Goal: Contribute content: Contribute content

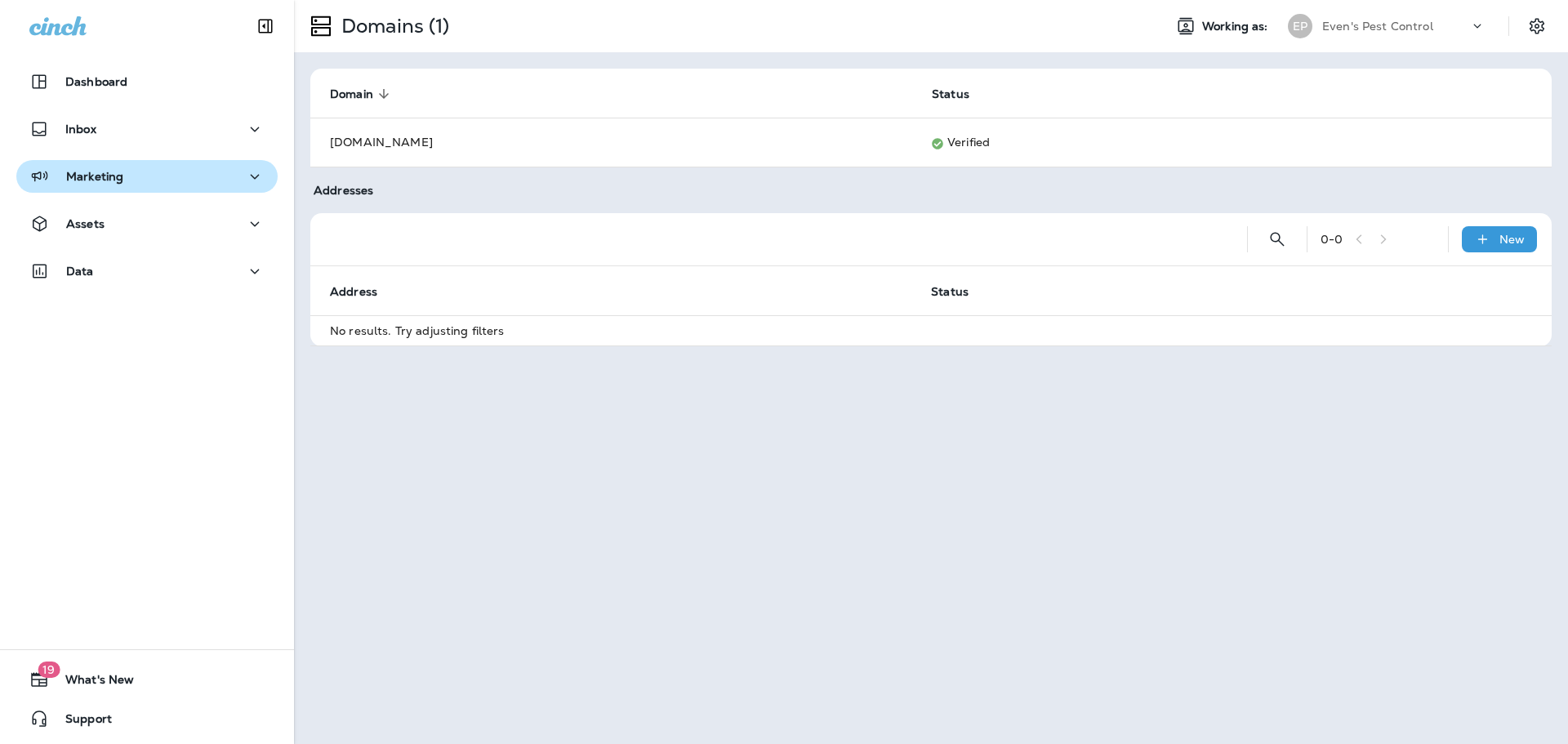
click at [166, 179] on div "Marketing" at bounding box center [147, 176] width 236 height 20
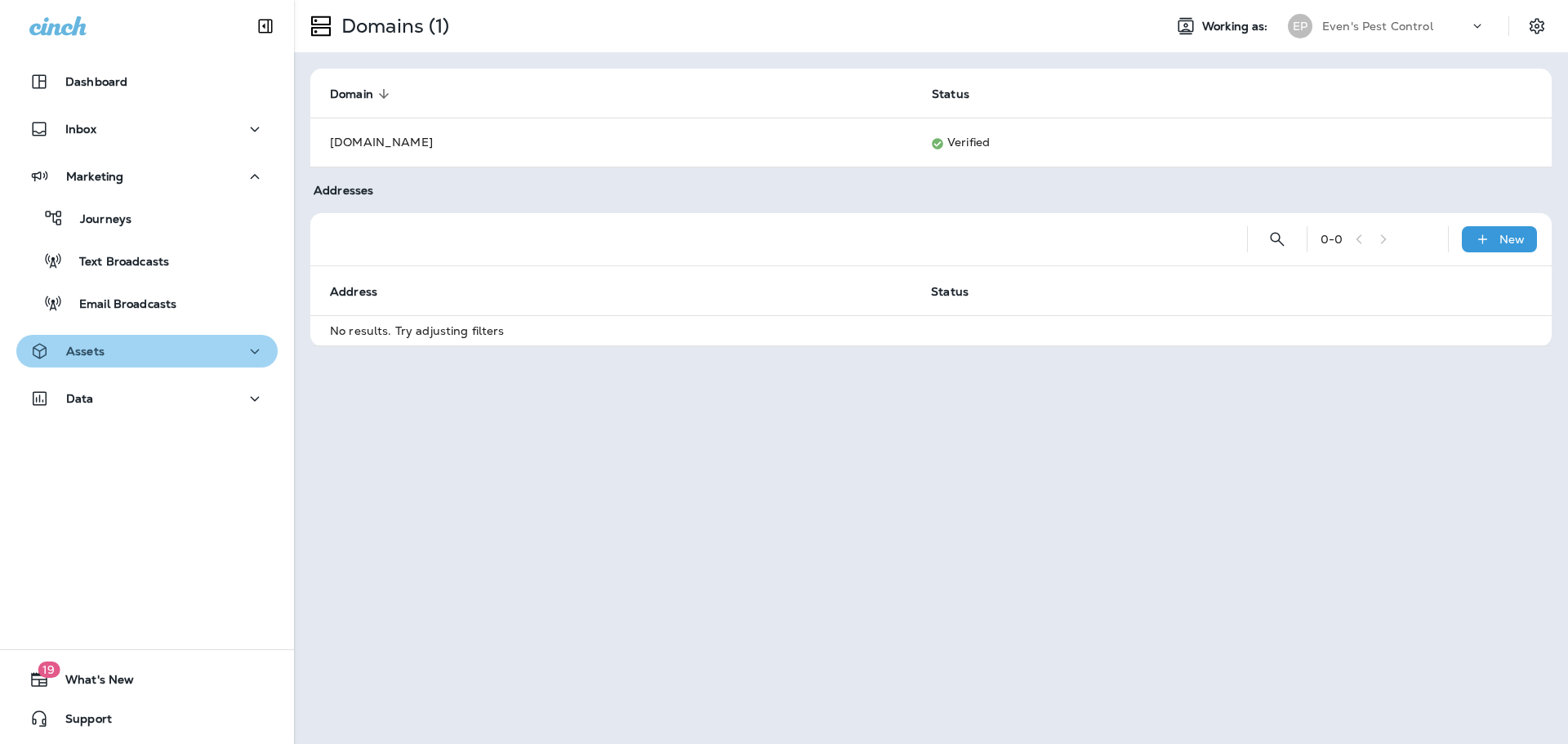
click at [155, 367] on button "Assets" at bounding box center [146, 351] width 261 height 33
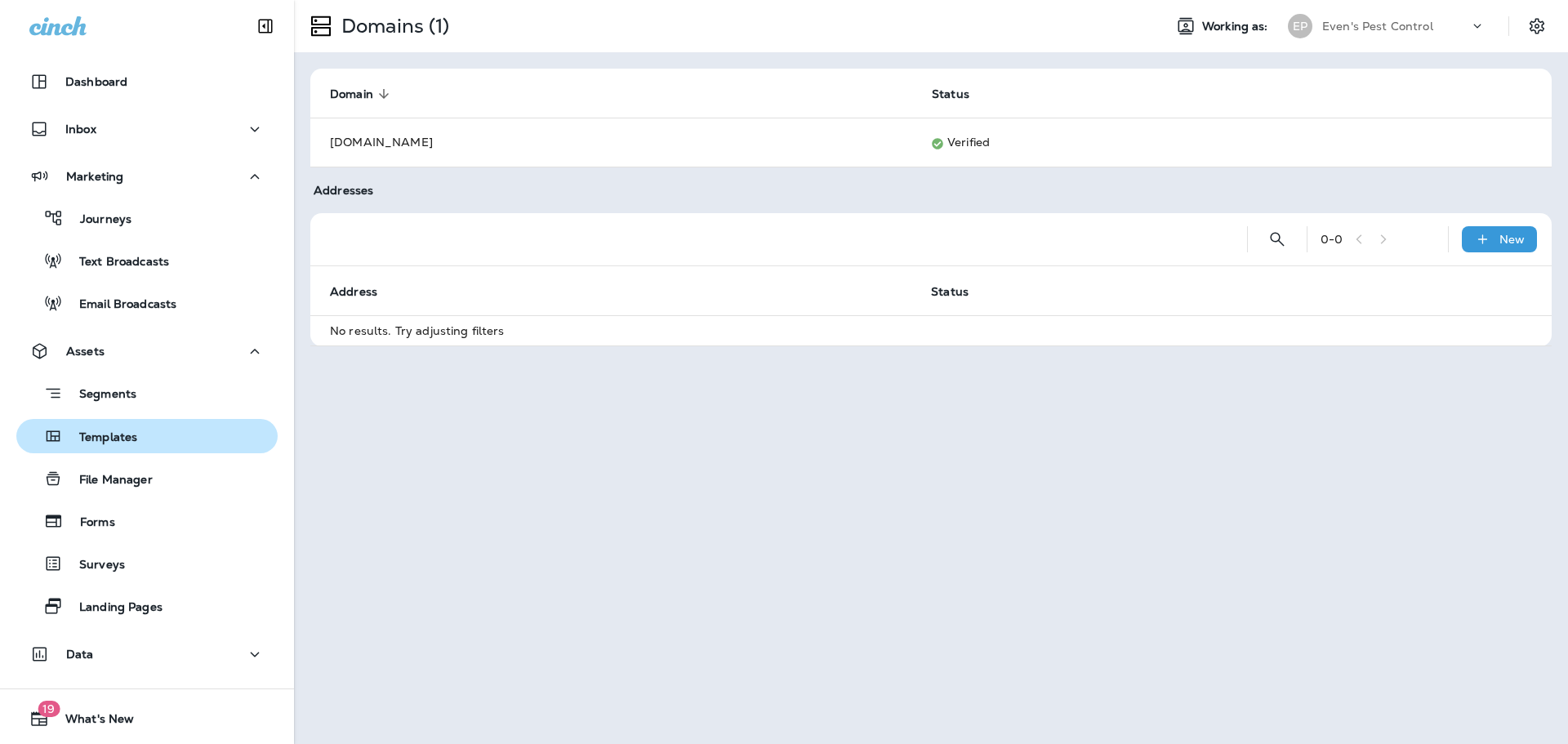
click at [175, 451] on button "Templates" at bounding box center [146, 436] width 261 height 35
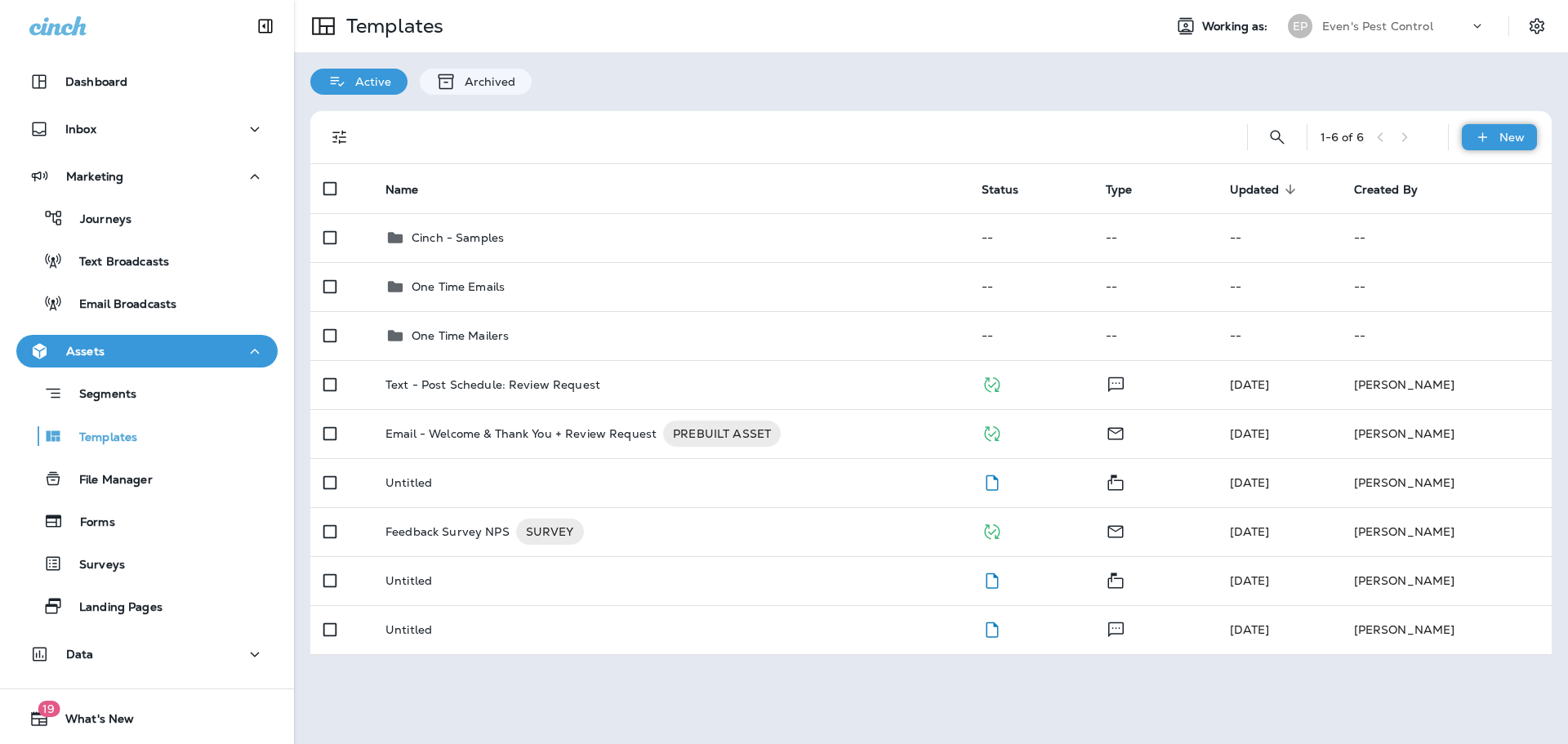
click at [1477, 139] on icon at bounding box center [1483, 137] width 17 height 16
click at [1516, 188] on li "New Template" at bounding box center [1488, 180] width 138 height 39
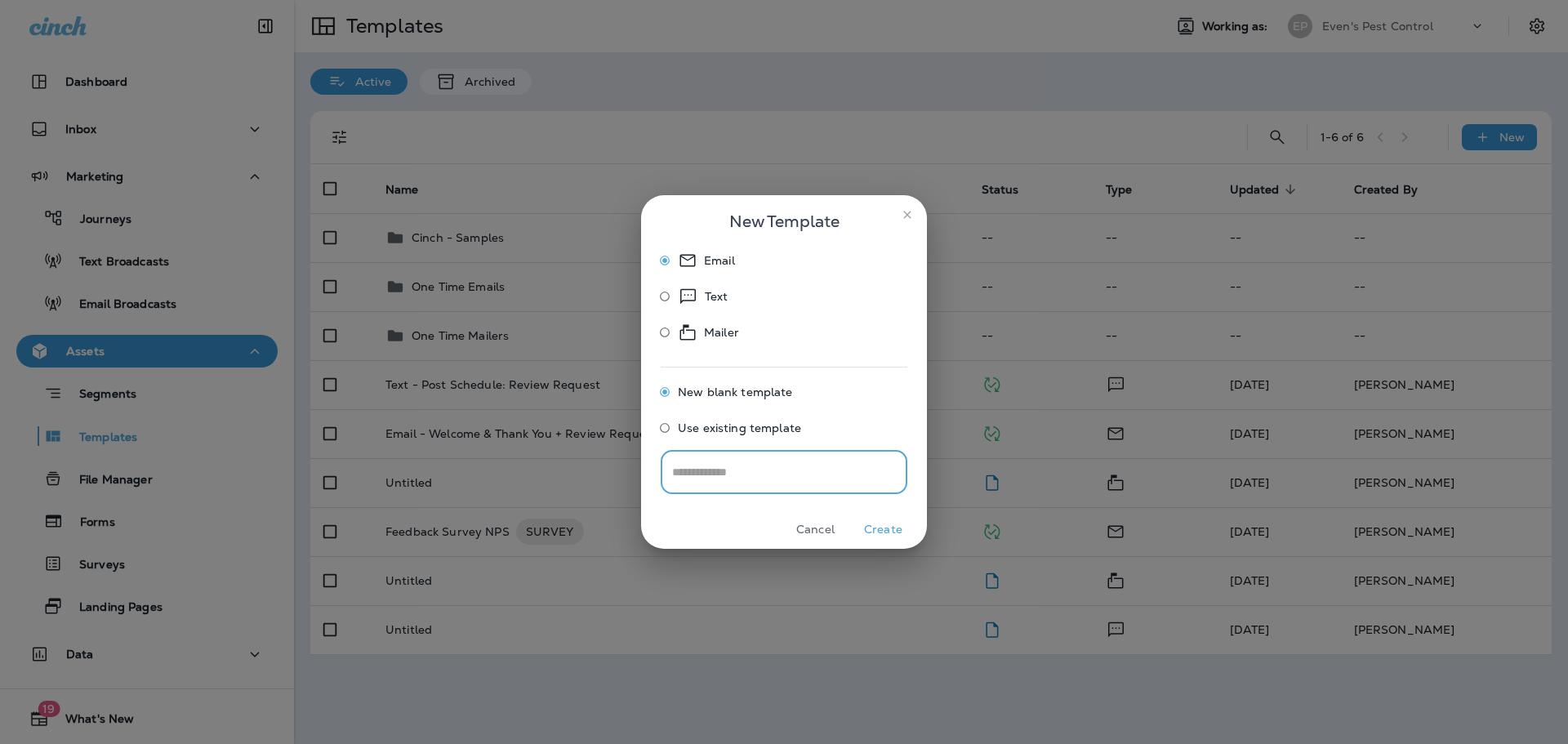
click at [899, 209] on button "close" at bounding box center [907, 215] width 26 height 26
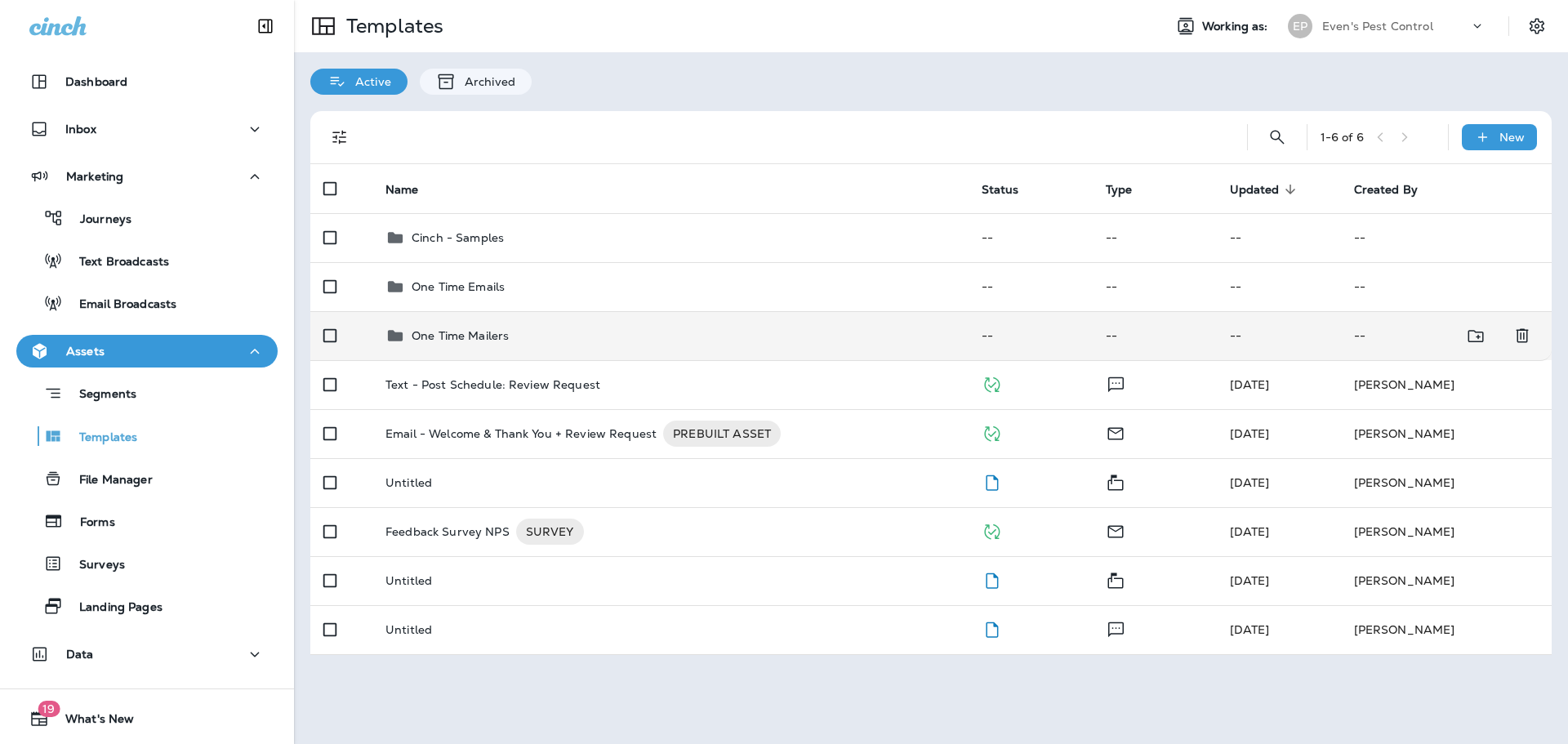
click at [572, 349] on td "One Time Mailers" at bounding box center [670, 335] width 596 height 49
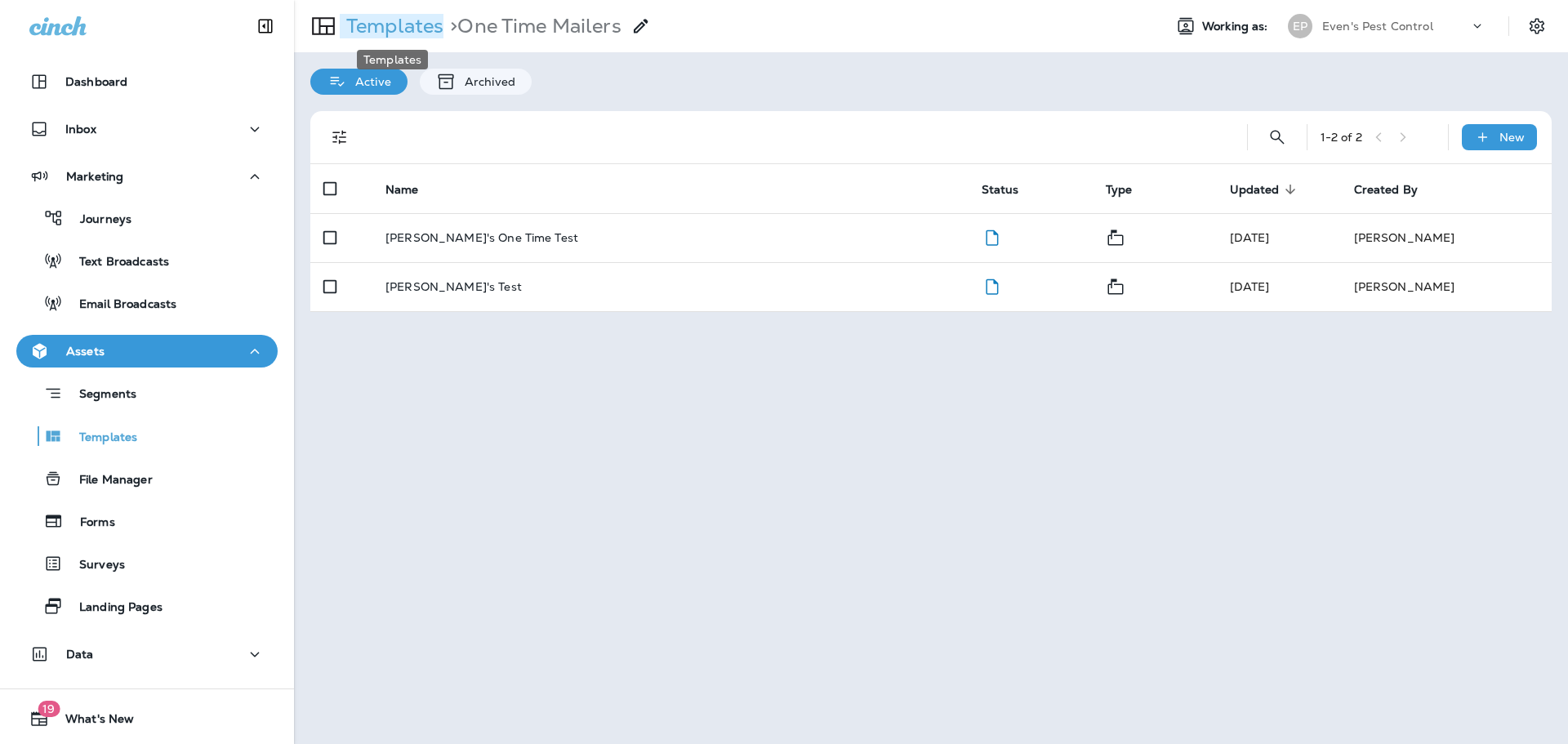
click at [403, 24] on p "Templates" at bounding box center [391, 25] width 104 height 24
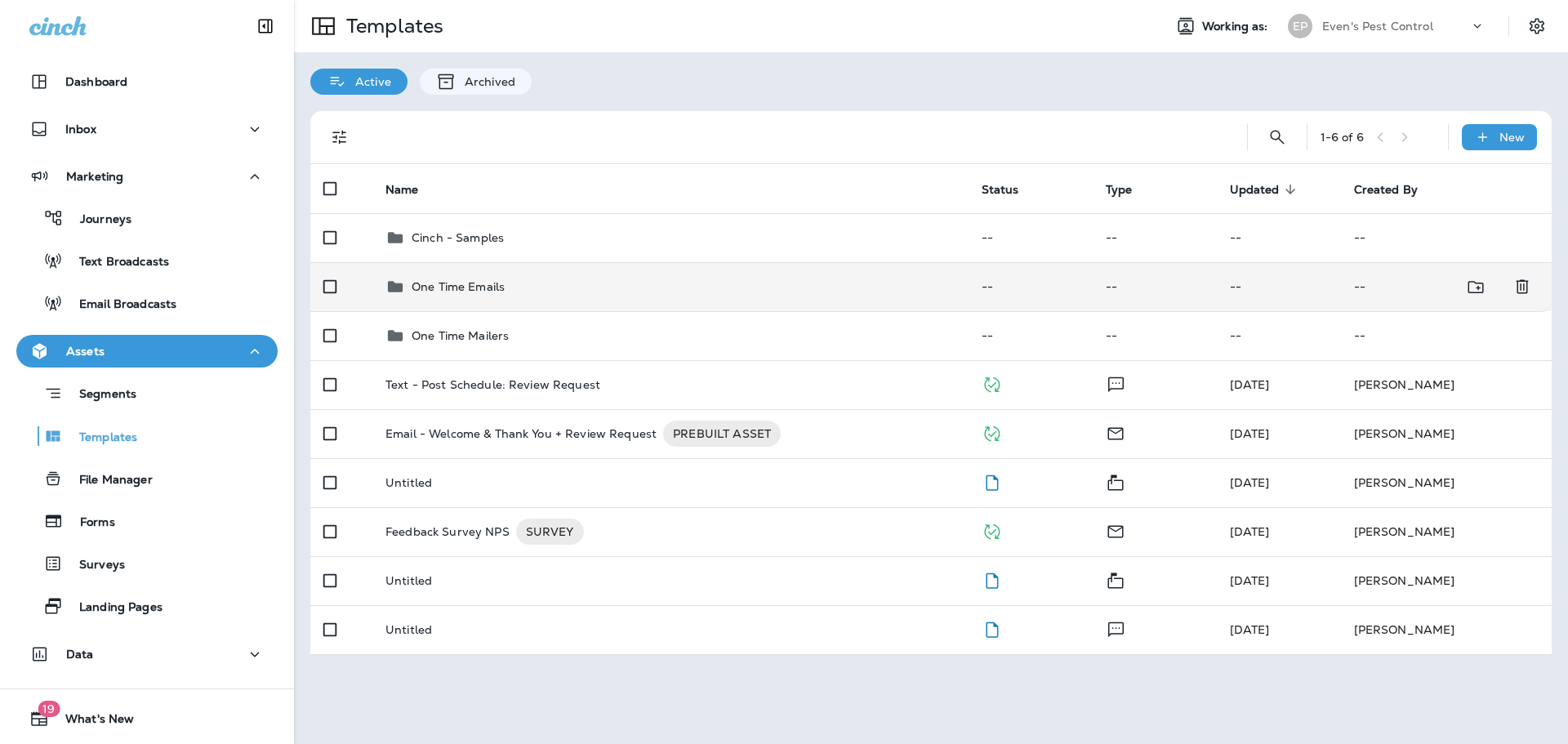
click at [563, 293] on div "One Time Emails" at bounding box center [670, 286] width 570 height 19
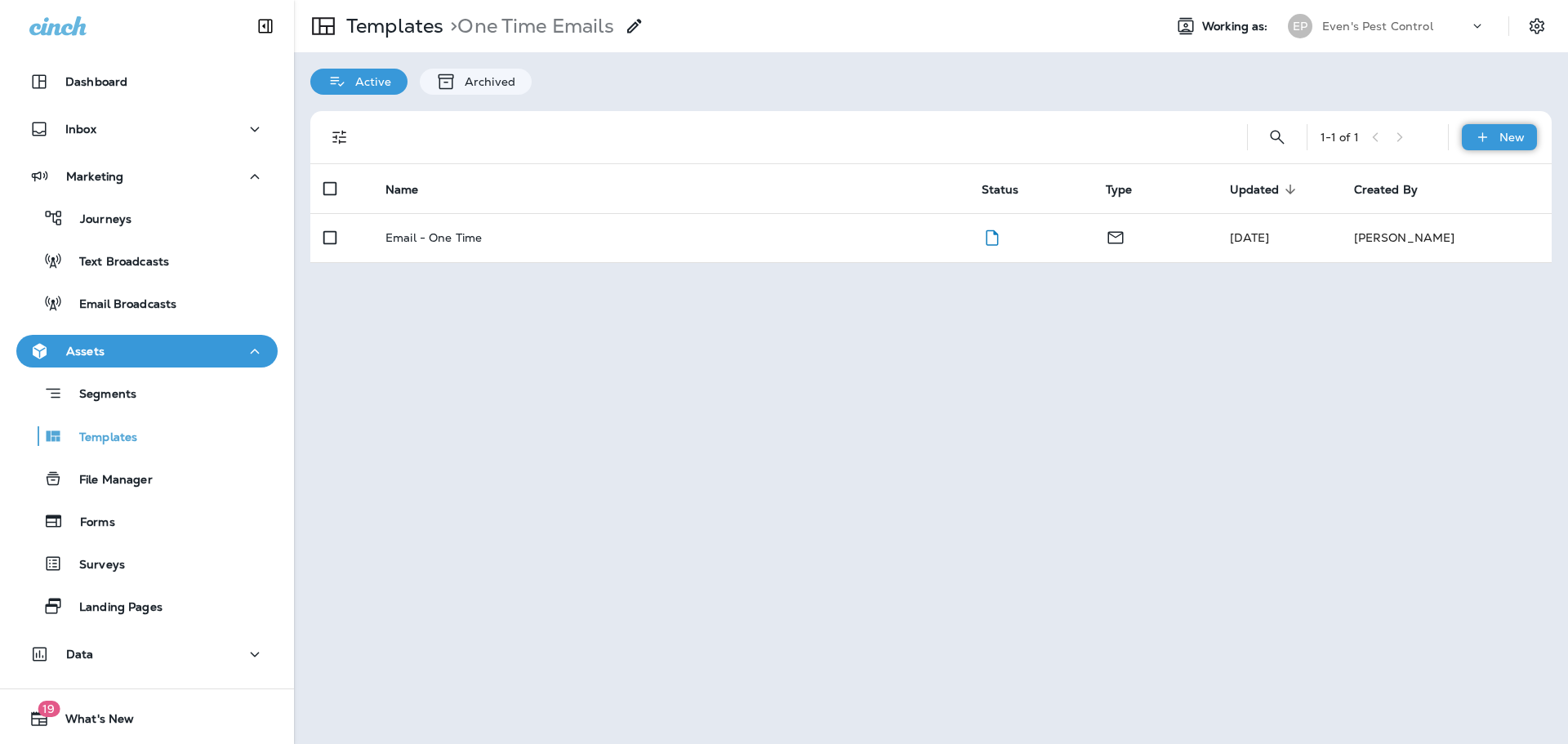
click at [1474, 133] on icon at bounding box center [1483, 137] width 17 height 16
click at [1467, 182] on li "New Template" at bounding box center [1488, 180] width 138 height 39
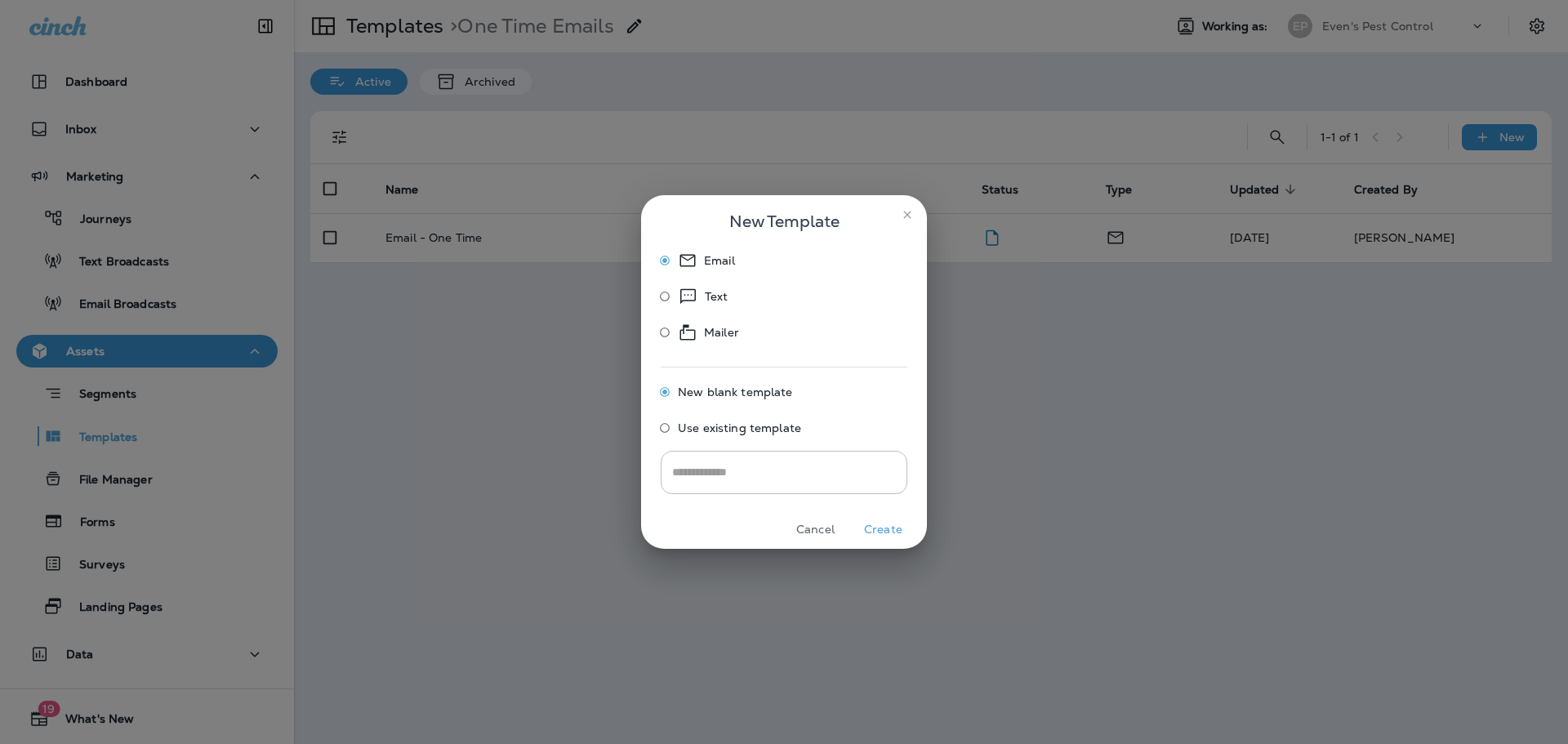
click at [692, 263] on icon at bounding box center [687, 260] width 19 height 19
click at [752, 471] on input "text" at bounding box center [784, 472] width 247 height 43
type input "**********"
click at [893, 534] on button "Create" at bounding box center [883, 529] width 62 height 25
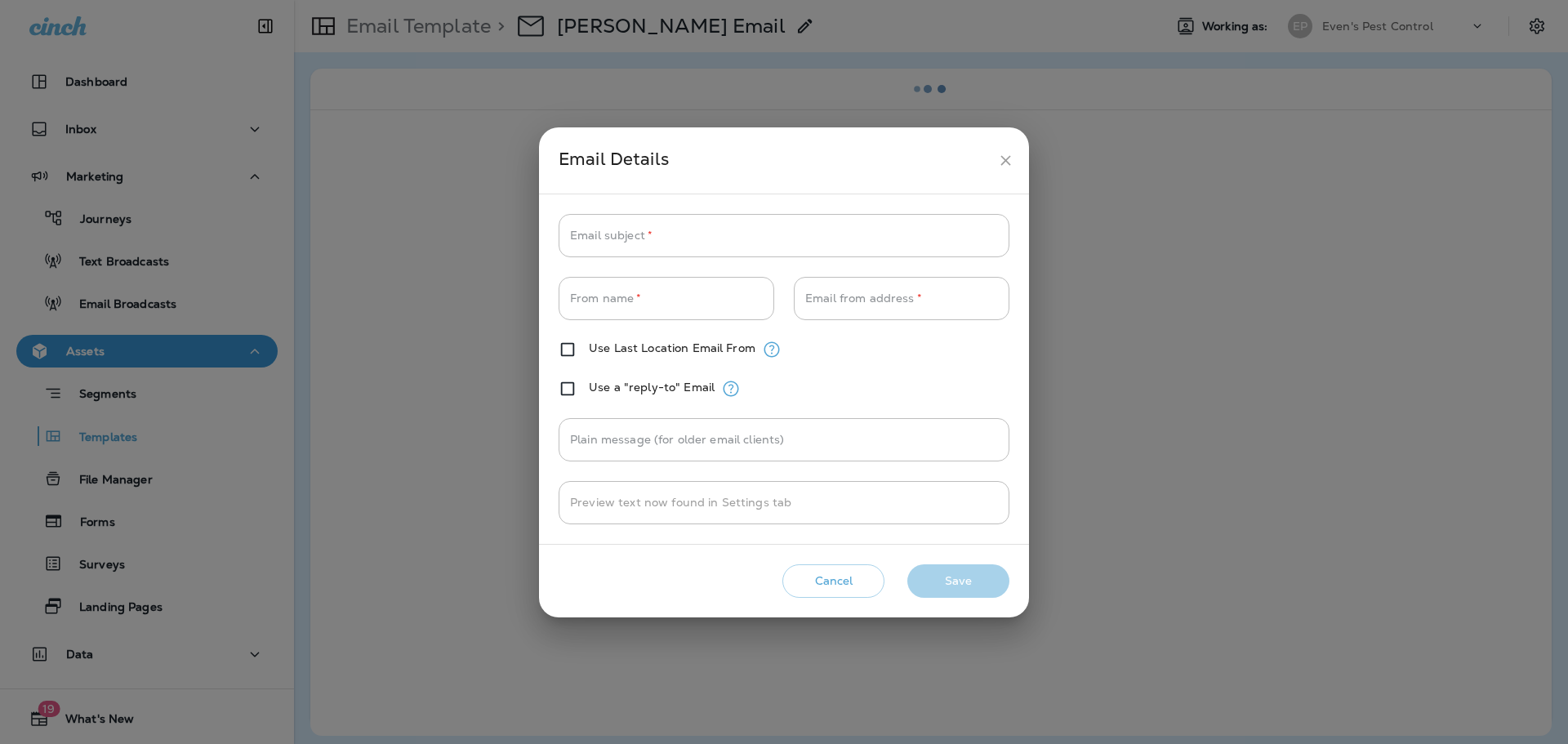
type input "**********"
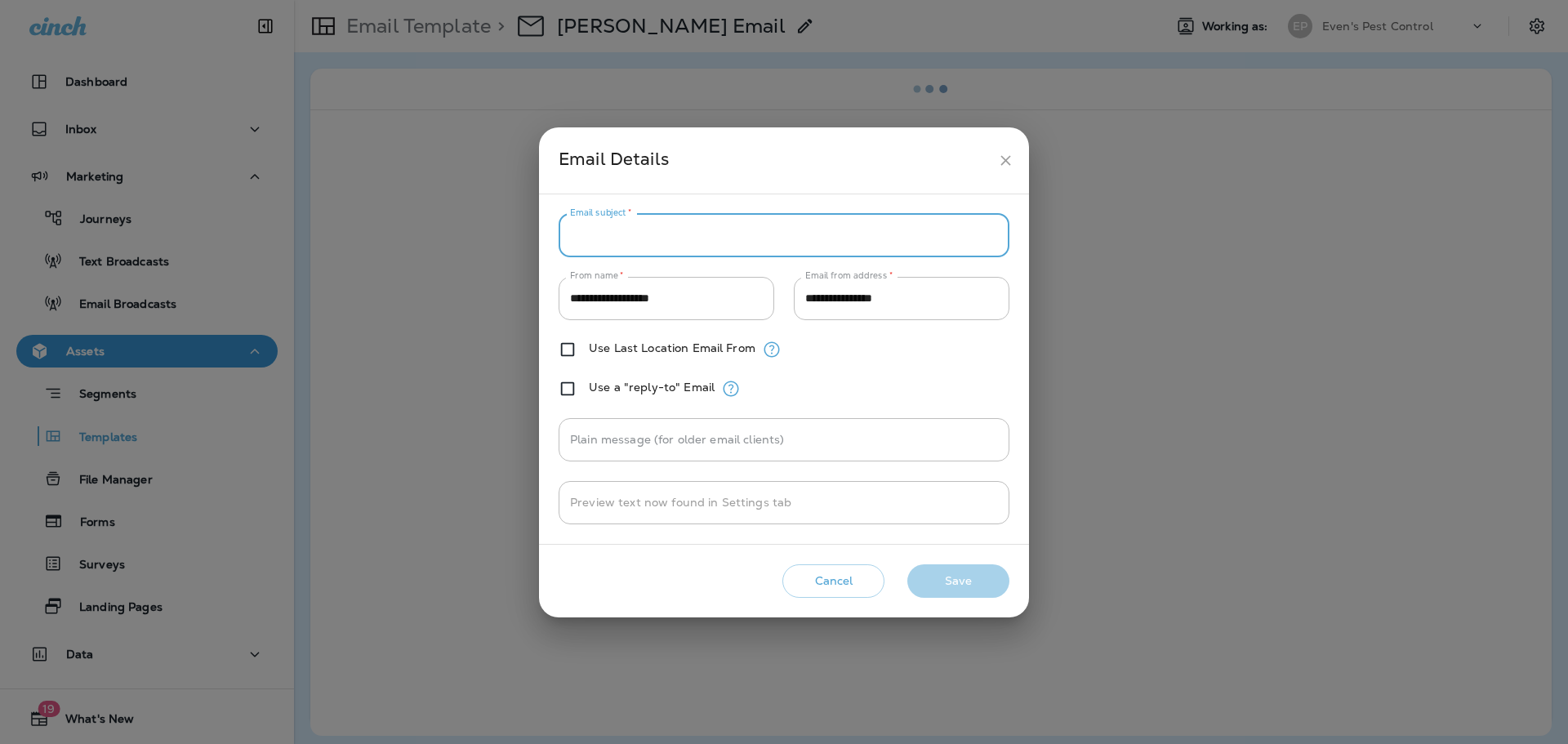
click at [731, 243] on input "Email subject   *" at bounding box center [784, 235] width 451 height 43
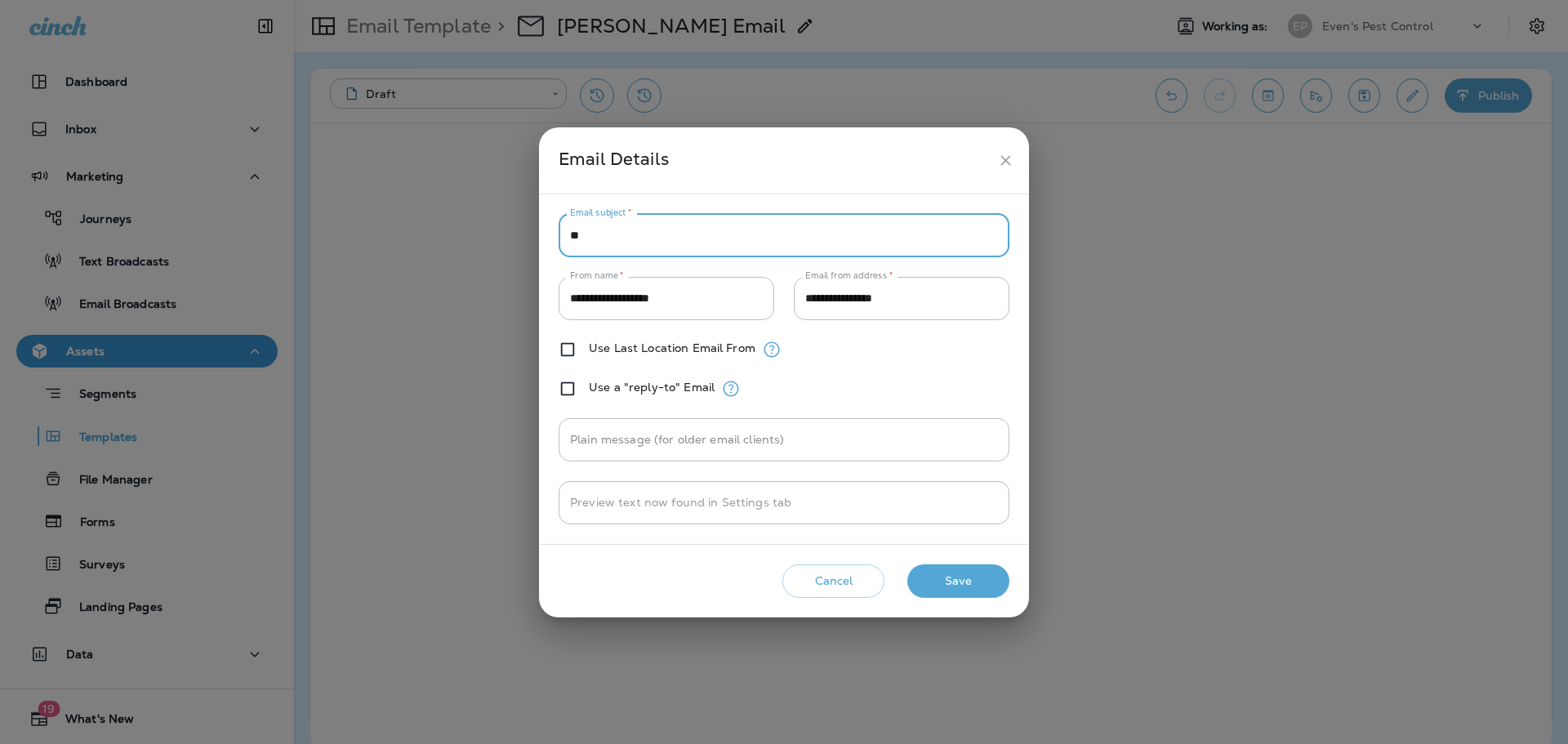
type input "*"
type input "**********"
click at [866, 453] on input "Plain message (for older email clients)" at bounding box center [784, 439] width 451 height 43
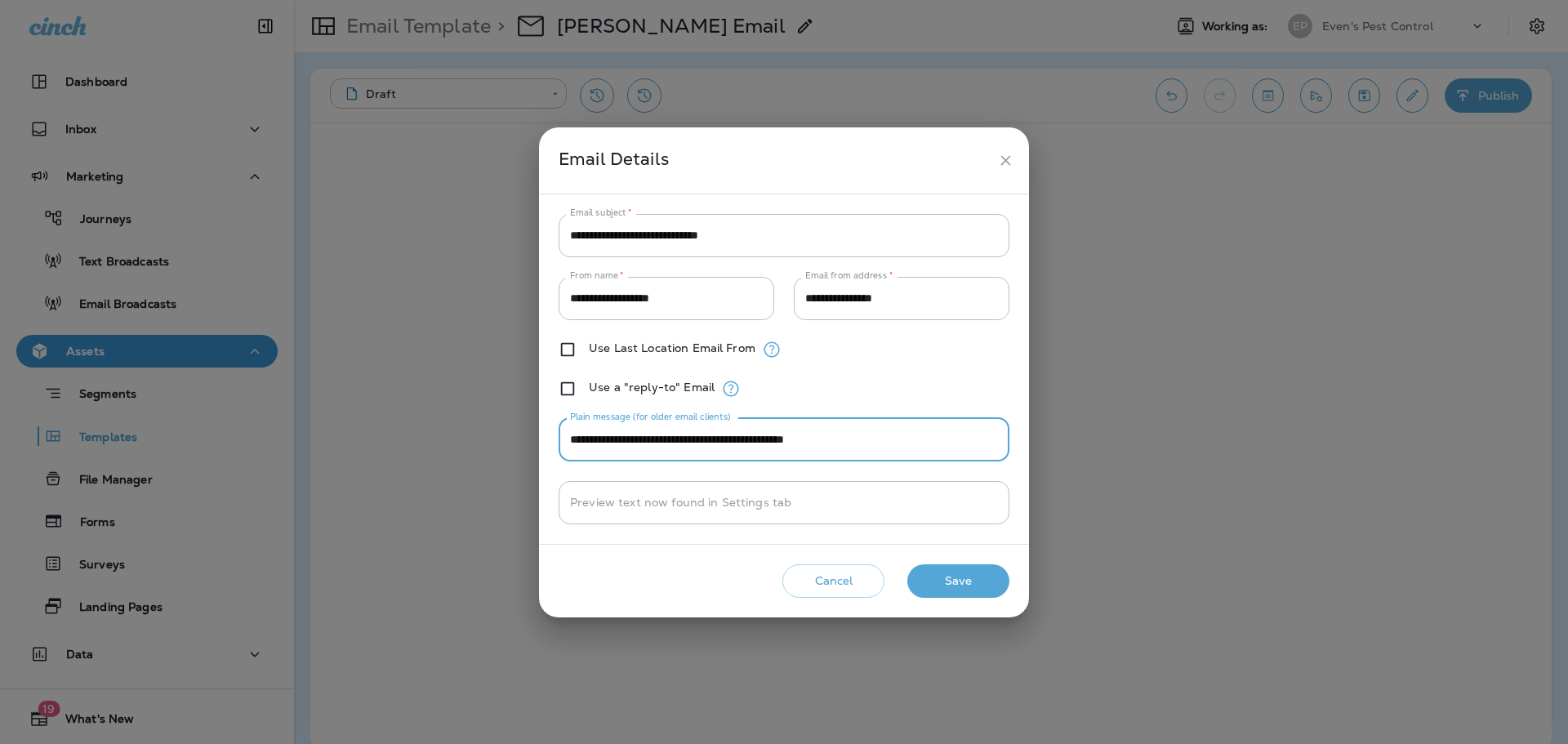
type input "**********"
click at [964, 583] on button "Save" at bounding box center [958, 581] width 102 height 34
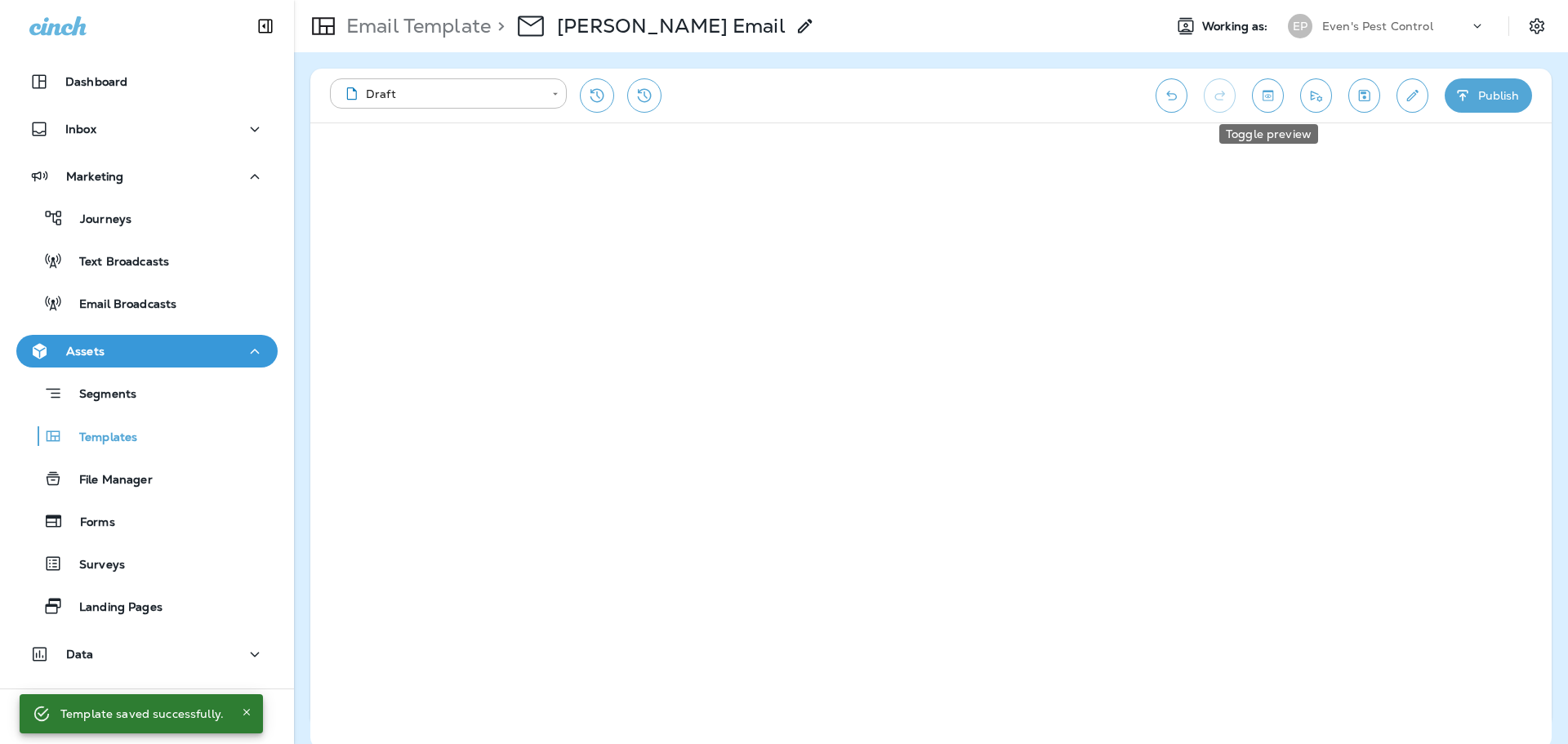
click at [1267, 94] on icon "Toggle preview" at bounding box center [1267, 95] width 17 height 16
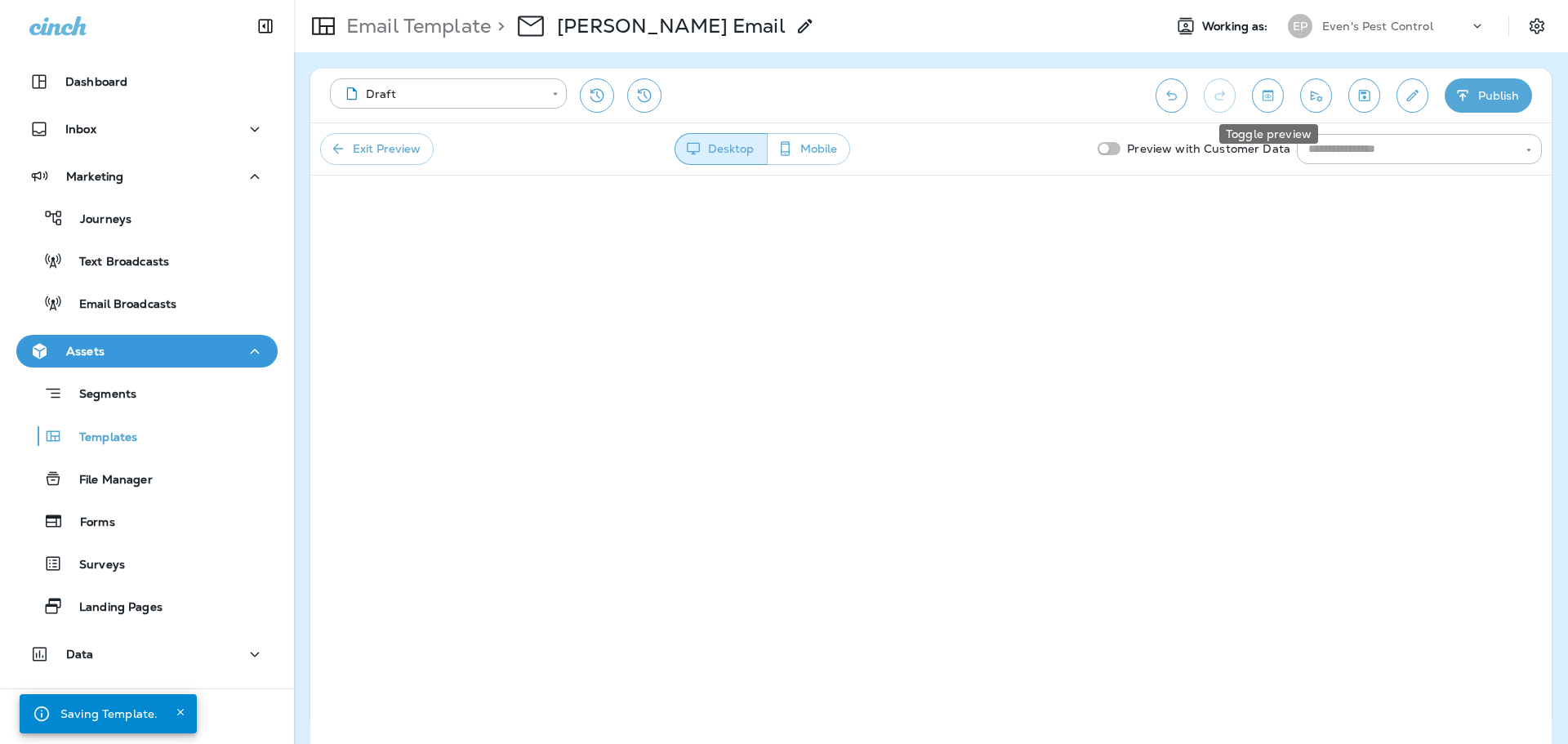
click at [1267, 94] on icon "Toggle preview" at bounding box center [1267, 95] width 17 height 16
